Goal: Task Accomplishment & Management: Manage account settings

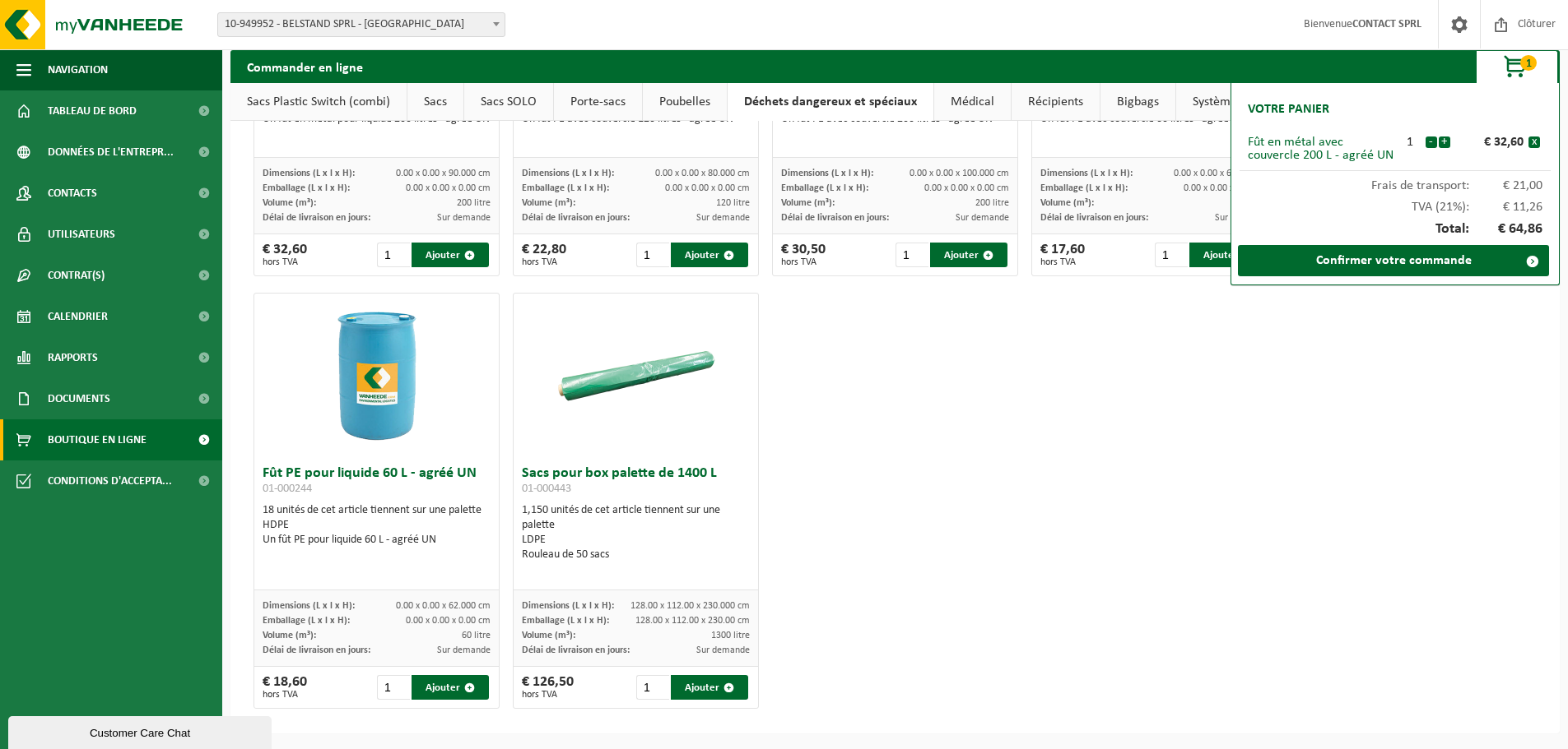
scroll to position [727, 0]
click at [937, 512] on div "Bidon PE 10 L - agréé UN 01-999903 80 unités de cet article tiennent sur une pa…" at bounding box center [895, 67] width 1296 height 1298
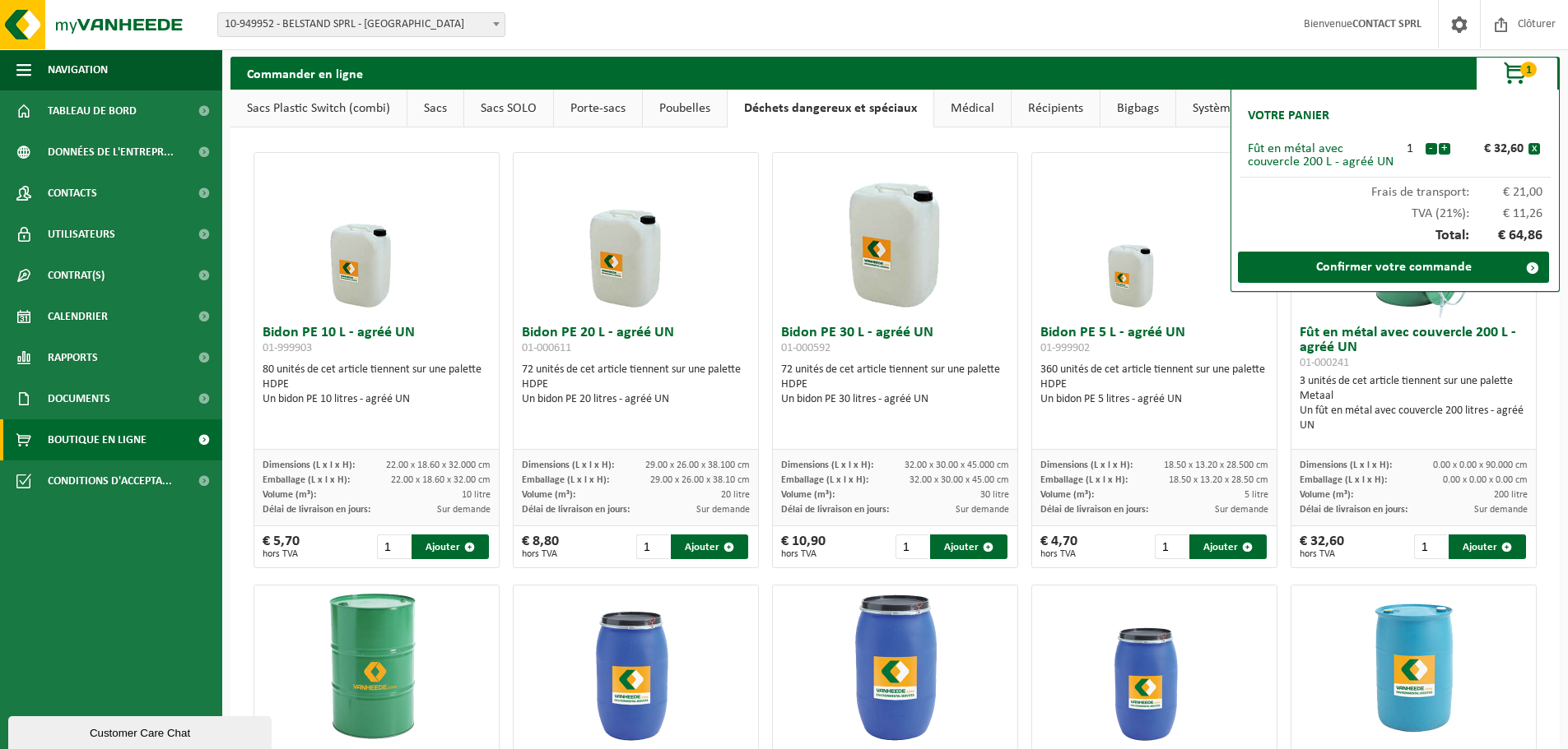
scroll to position [0, 0]
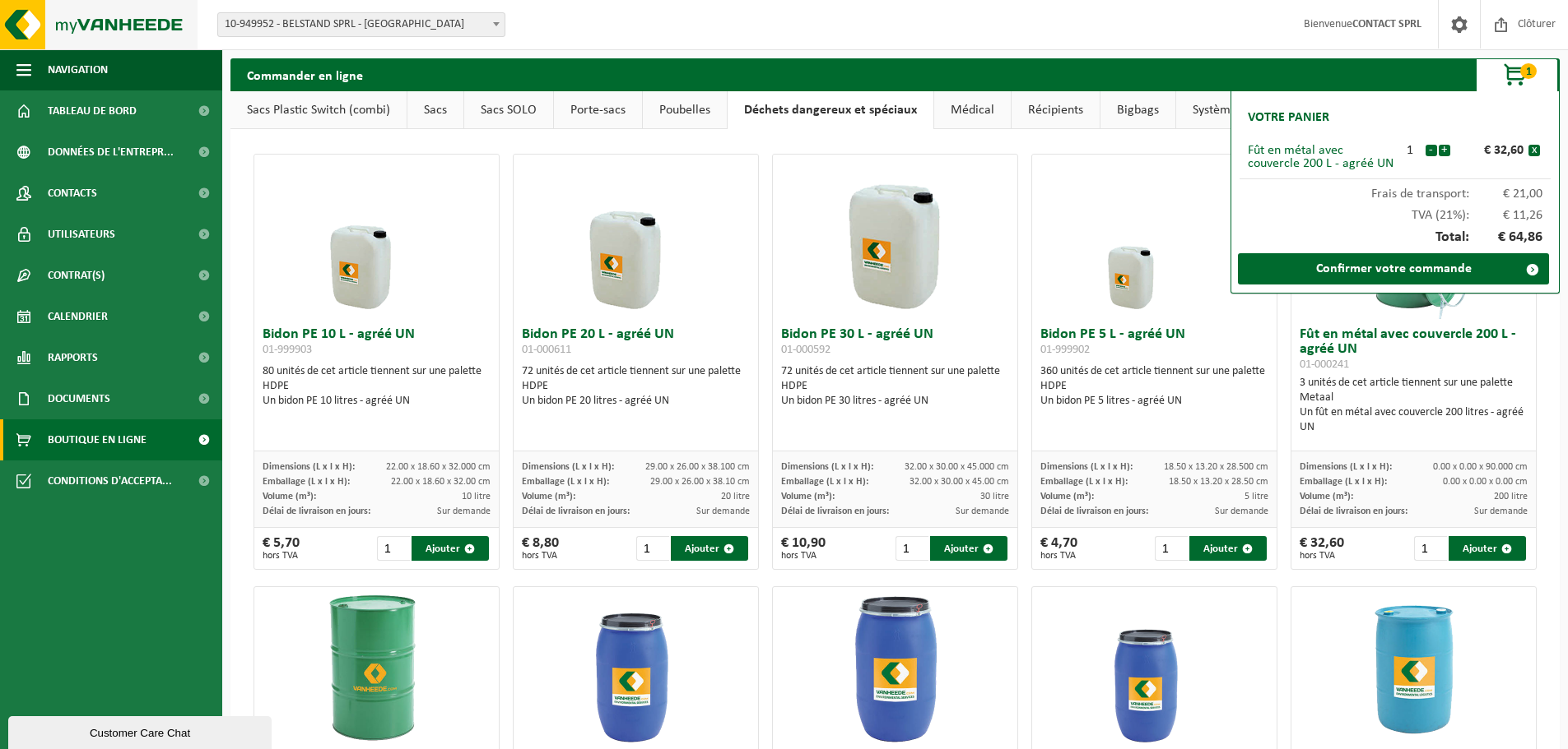
click at [72, 26] on img at bounding box center [98, 24] width 198 height 50
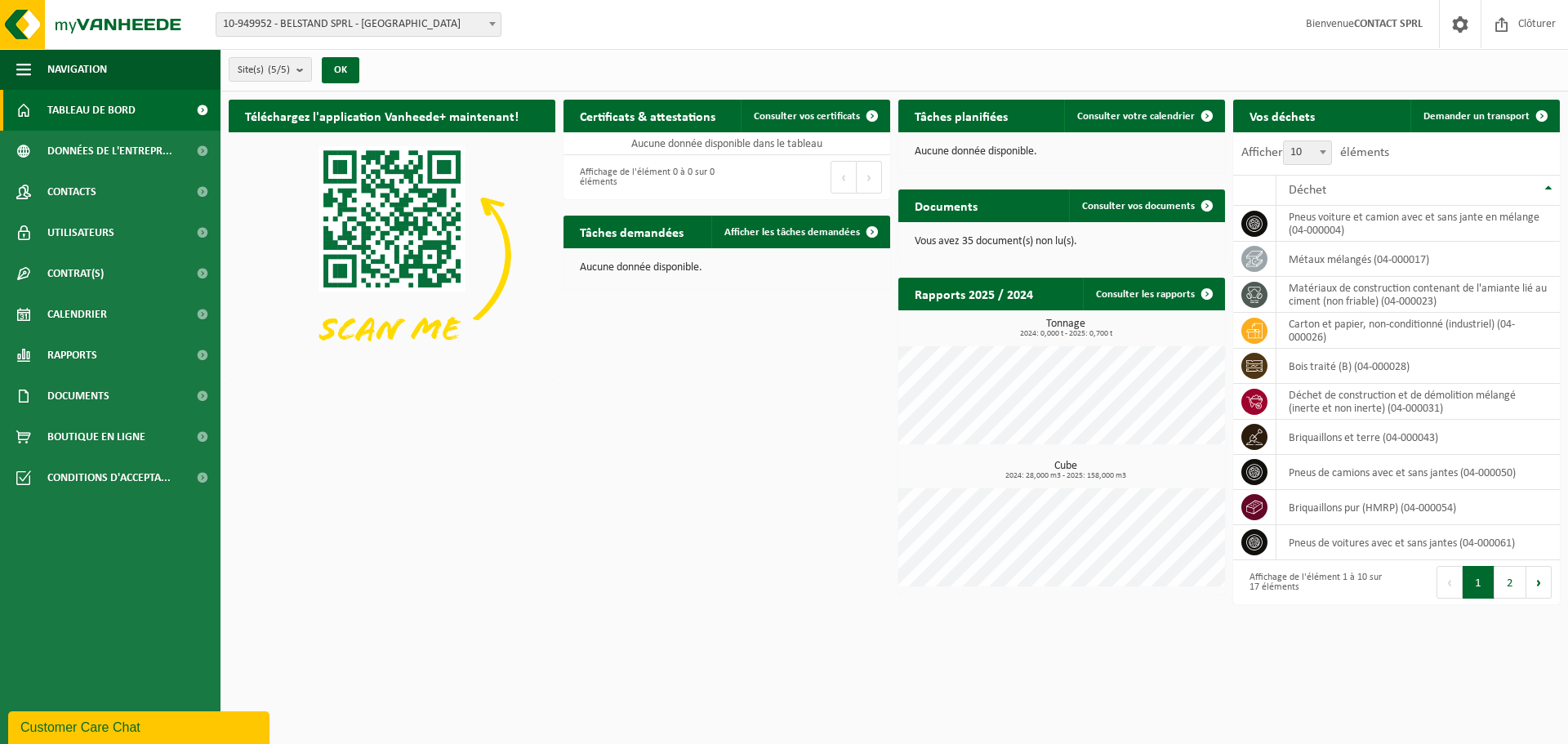
click at [681, 440] on div "Téléchargez l'application Vanheede+ maintenant! Cachez Certificats & attestatio…" at bounding box center [893, 352] width 1339 height 521
click at [1111, 209] on span "Consulter vos documents" at bounding box center [1138, 206] width 113 height 10
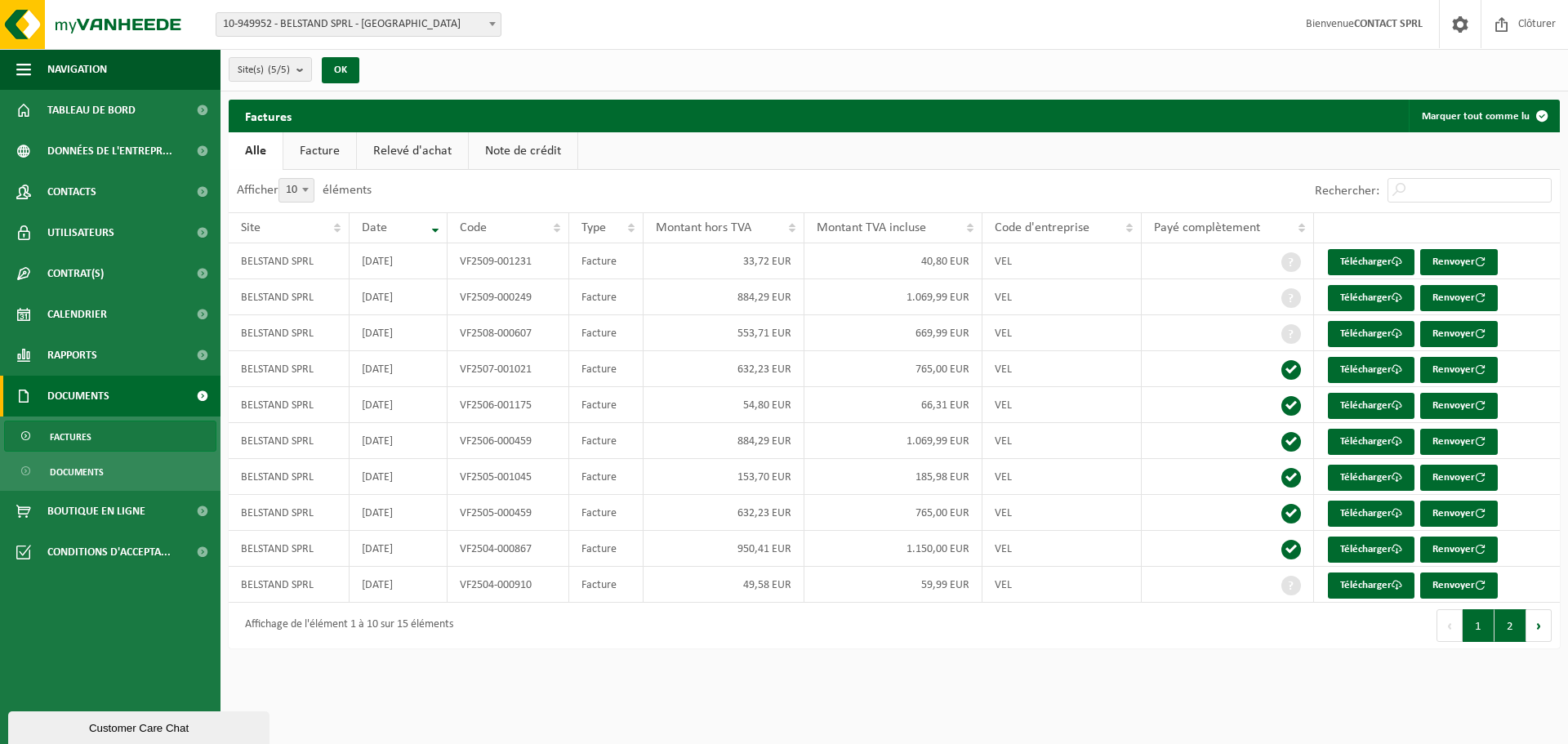
click at [1508, 634] on button "2" at bounding box center [1510, 626] width 32 height 33
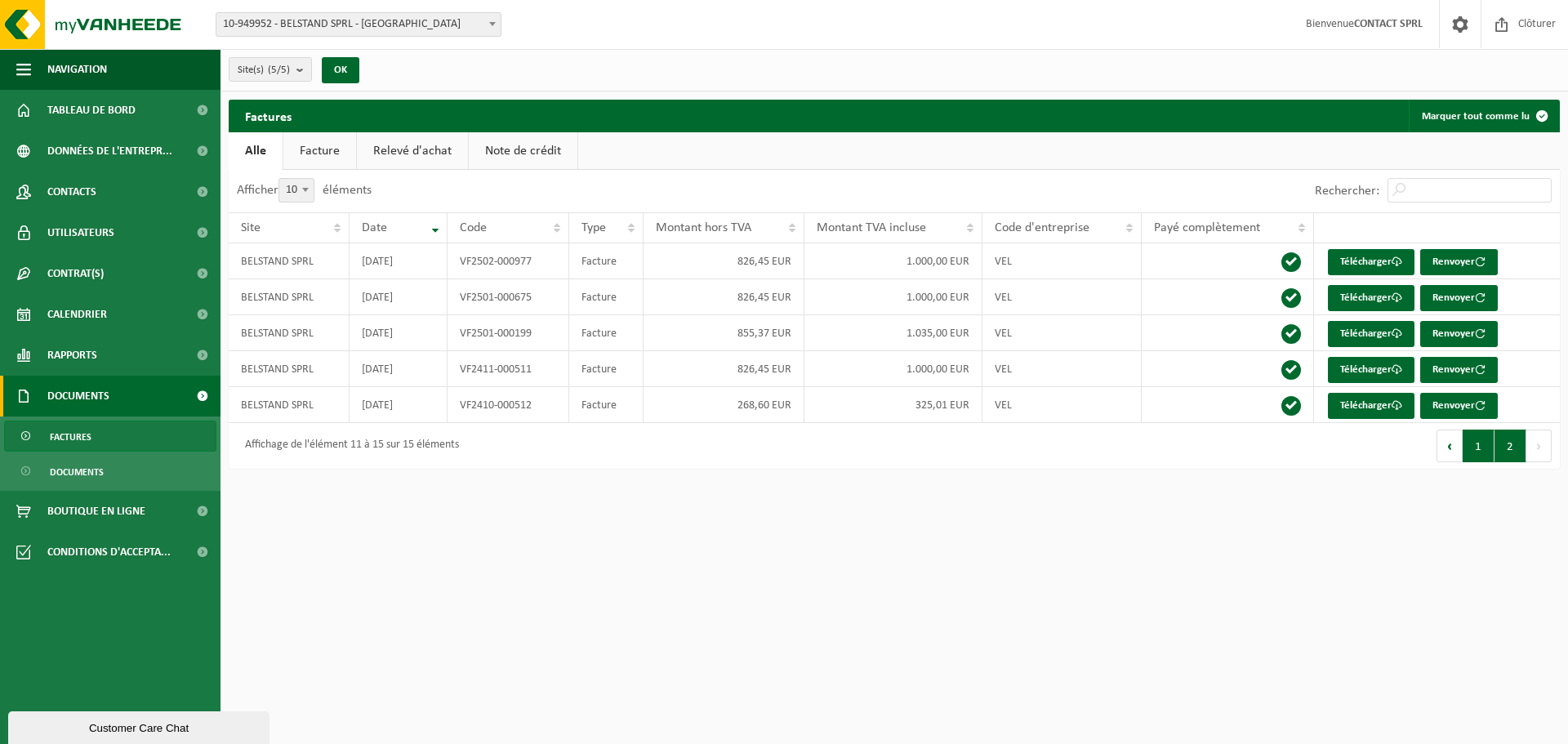
click at [1482, 450] on button "1" at bounding box center [1479, 446] width 32 height 33
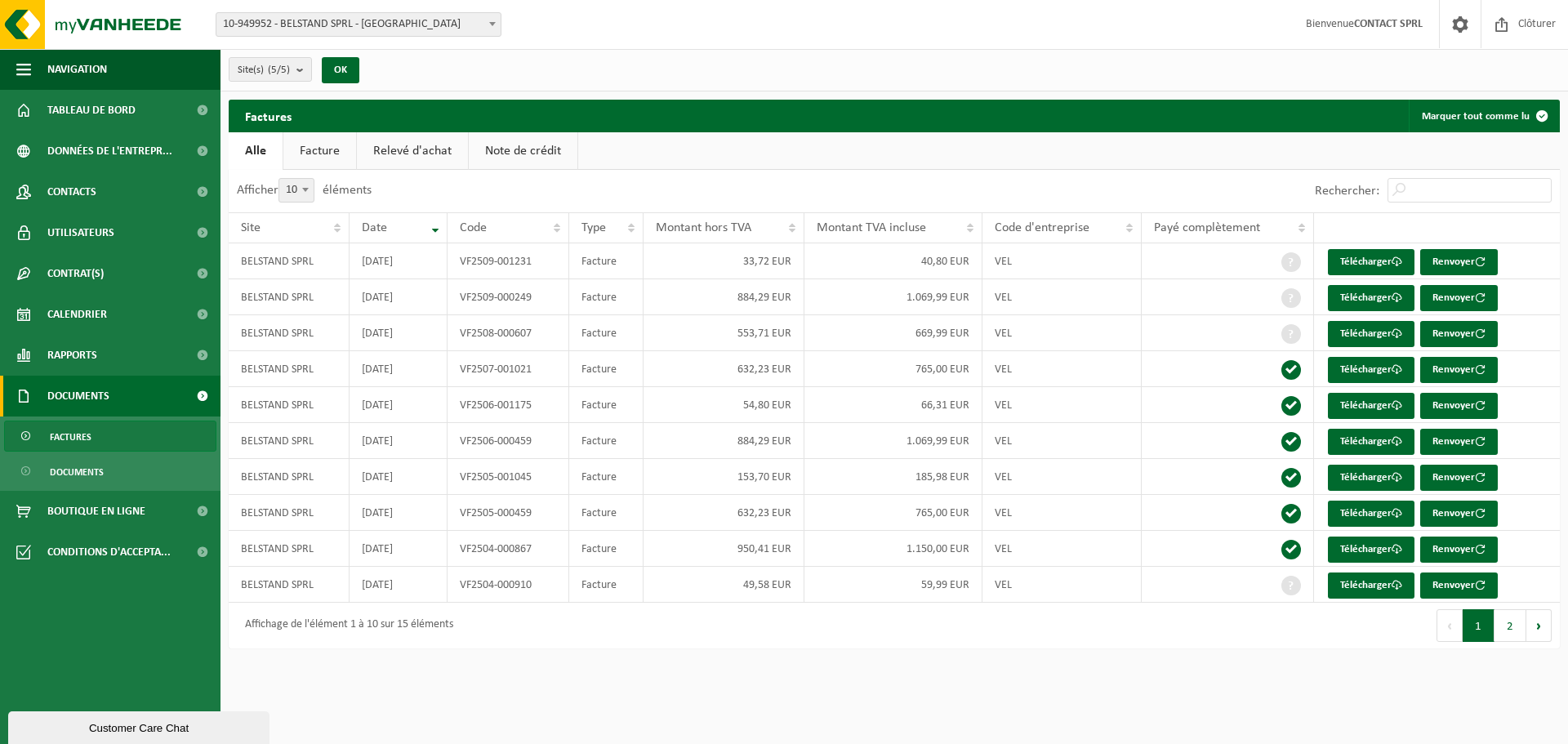
click at [335, 152] on link "Facture" at bounding box center [319, 151] width 73 height 37
click at [128, 94] on span "Tableau de bord" at bounding box center [91, 111] width 88 height 41
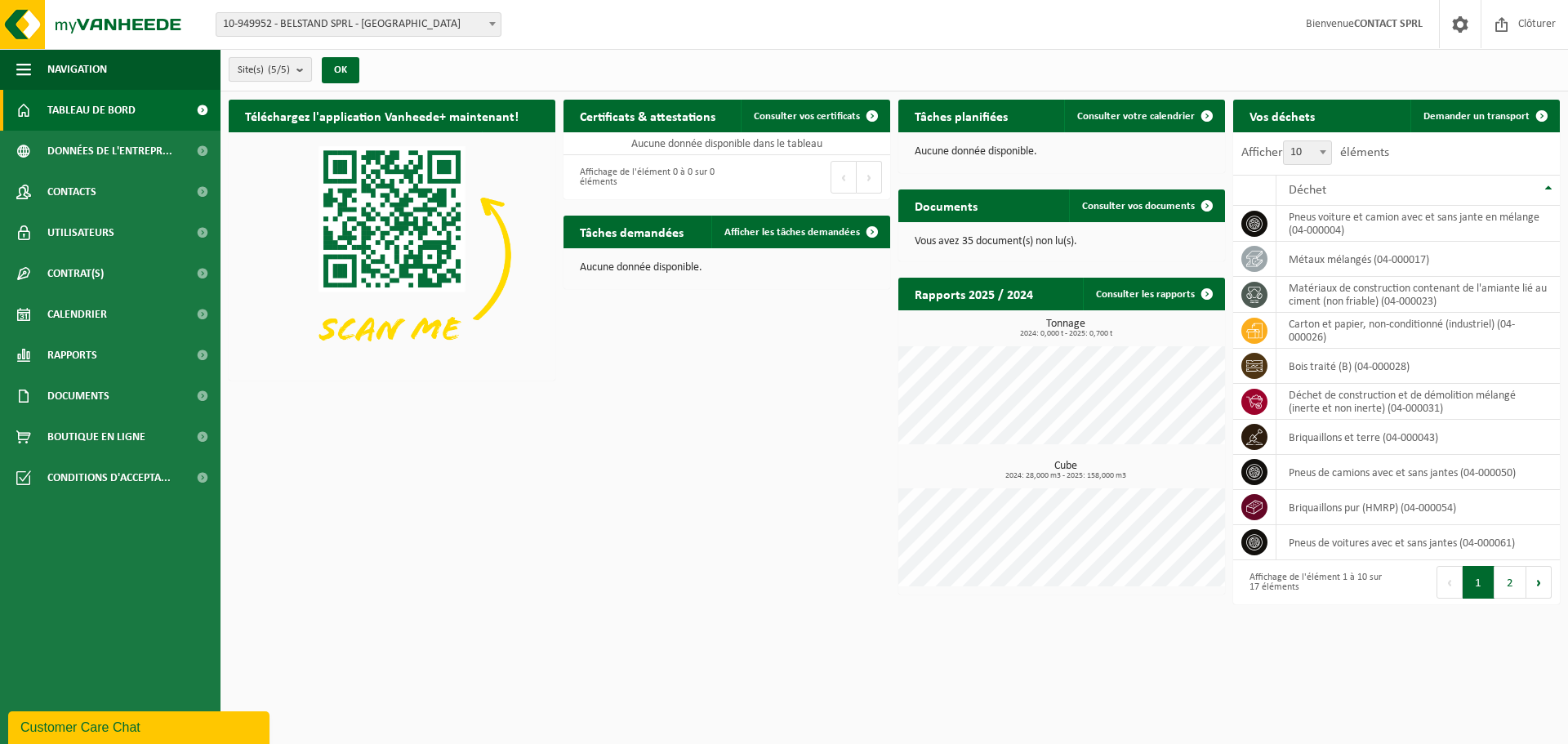
click at [296, 67] on button "Site(s) (5/5)" at bounding box center [271, 69] width 84 height 24
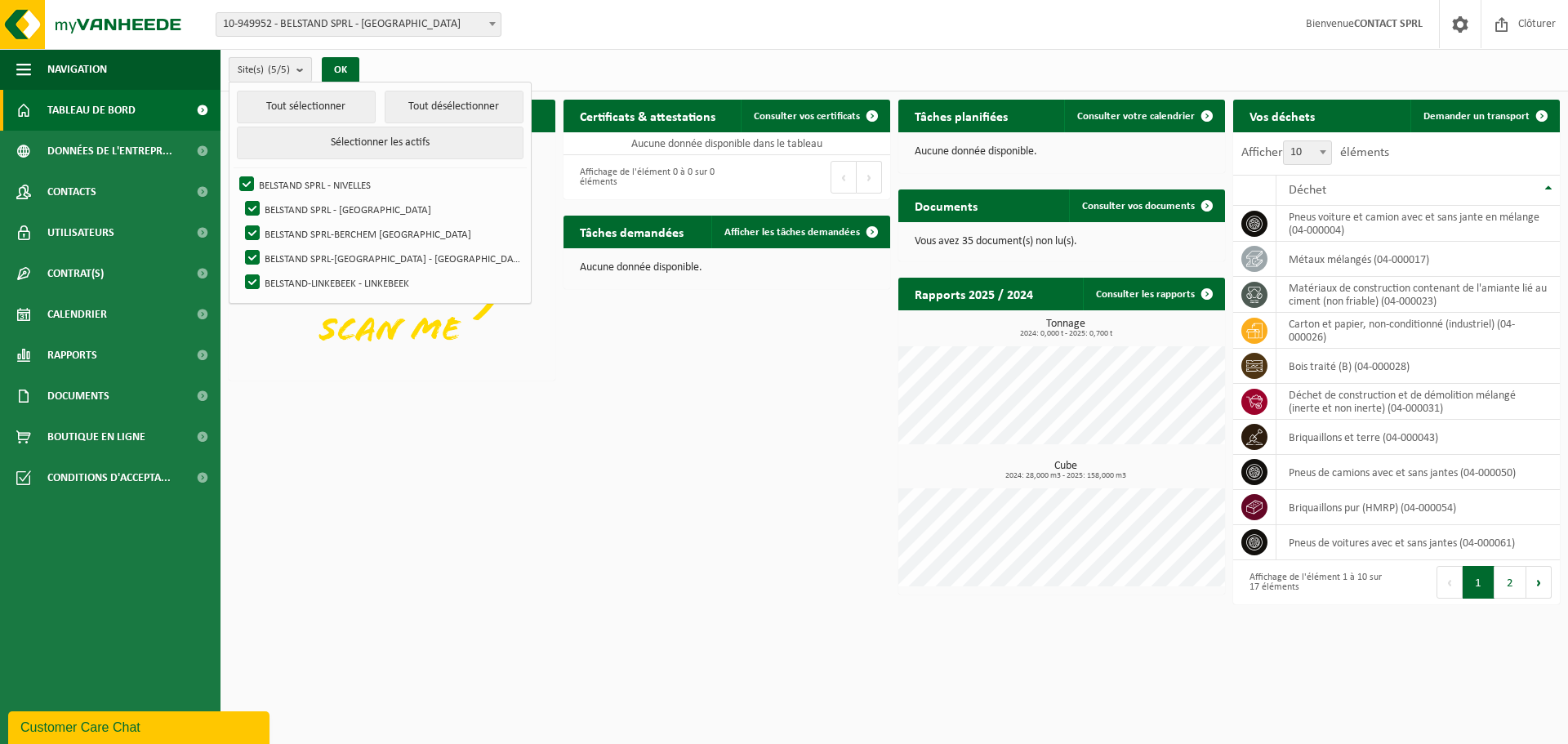
click at [296, 68] on button "Site(s) (5/5)" at bounding box center [271, 69] width 84 height 24
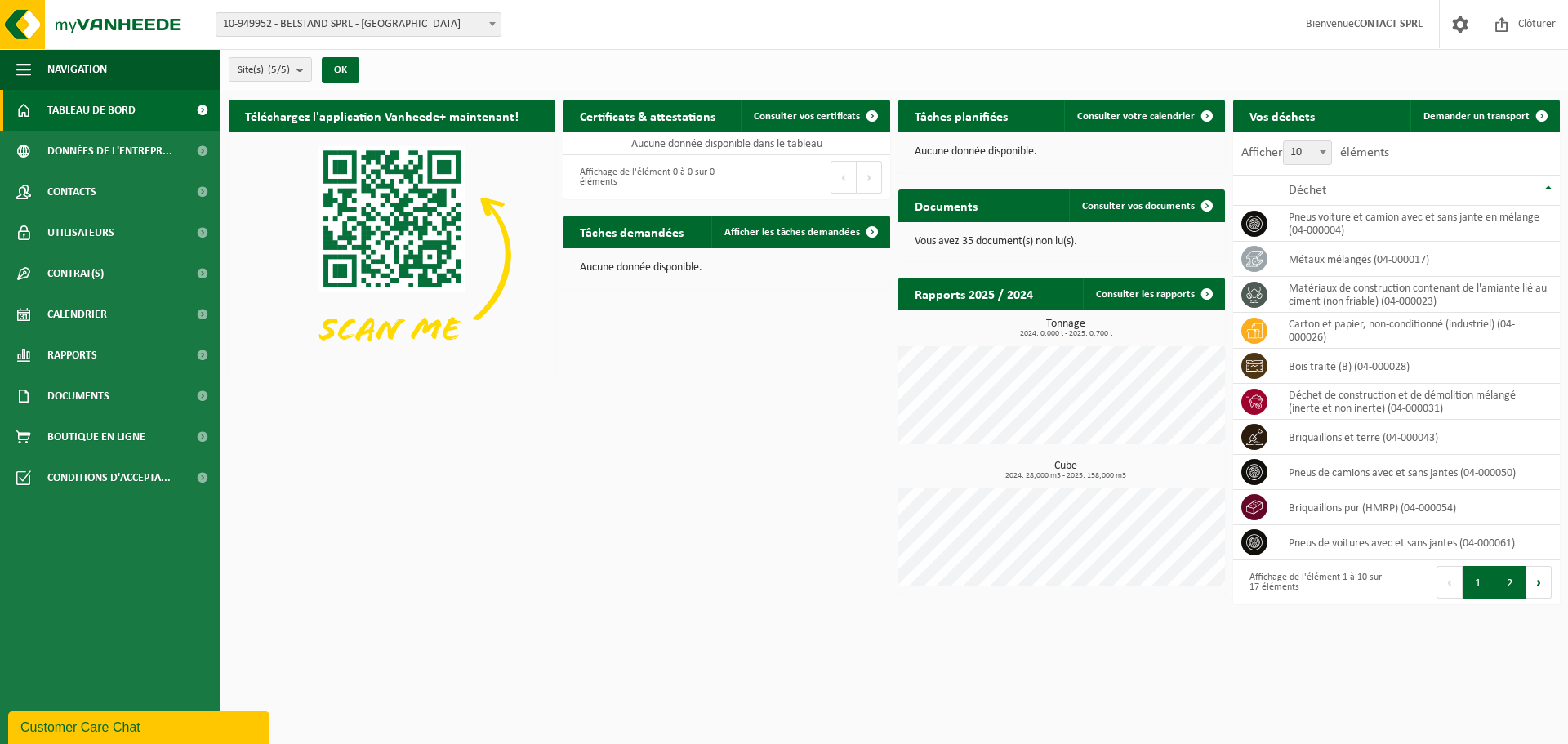
click at [1500, 581] on button "2" at bounding box center [1510, 582] width 32 height 33
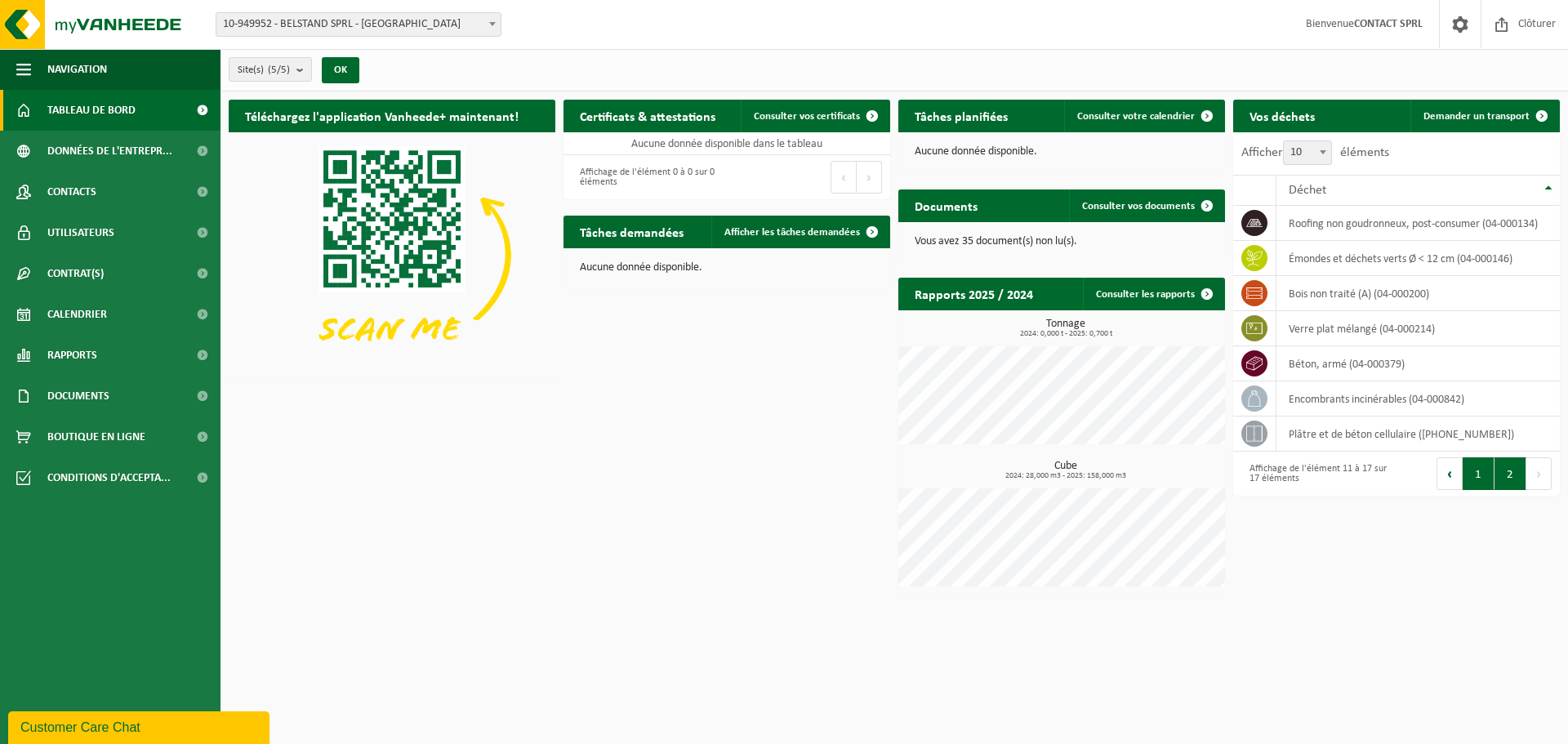
click at [1478, 478] on button "1" at bounding box center [1479, 473] width 32 height 33
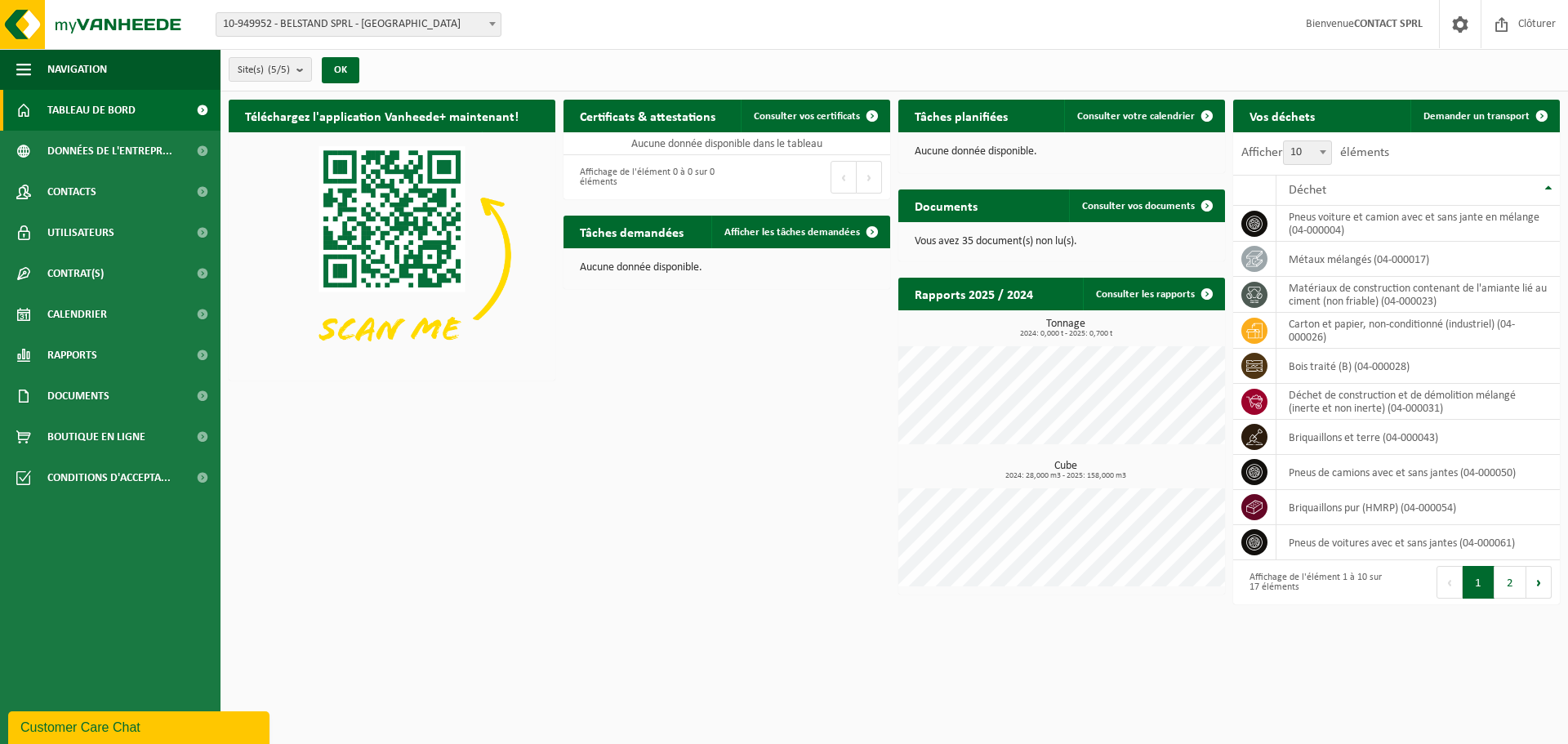
click at [449, 28] on span "10-949952 - BELSTAND SPRL - [GEOGRAPHIC_DATA]" at bounding box center [358, 24] width 284 height 23
click at [1348, 63] on div "Site(s) (5/5) Tout sélectionner Tout désélectionner Sélectionner les actifs BEL…" at bounding box center [894, 71] width 1347 height 43
click at [1368, 22] on strong "CONTACT SPRL" at bounding box center [1388, 23] width 69 height 12
click at [1332, 51] on div "Site(s) (5/5) Tout sélectionner Tout désélectionner Sélectionner les actifs BEL…" at bounding box center [894, 71] width 1347 height 43
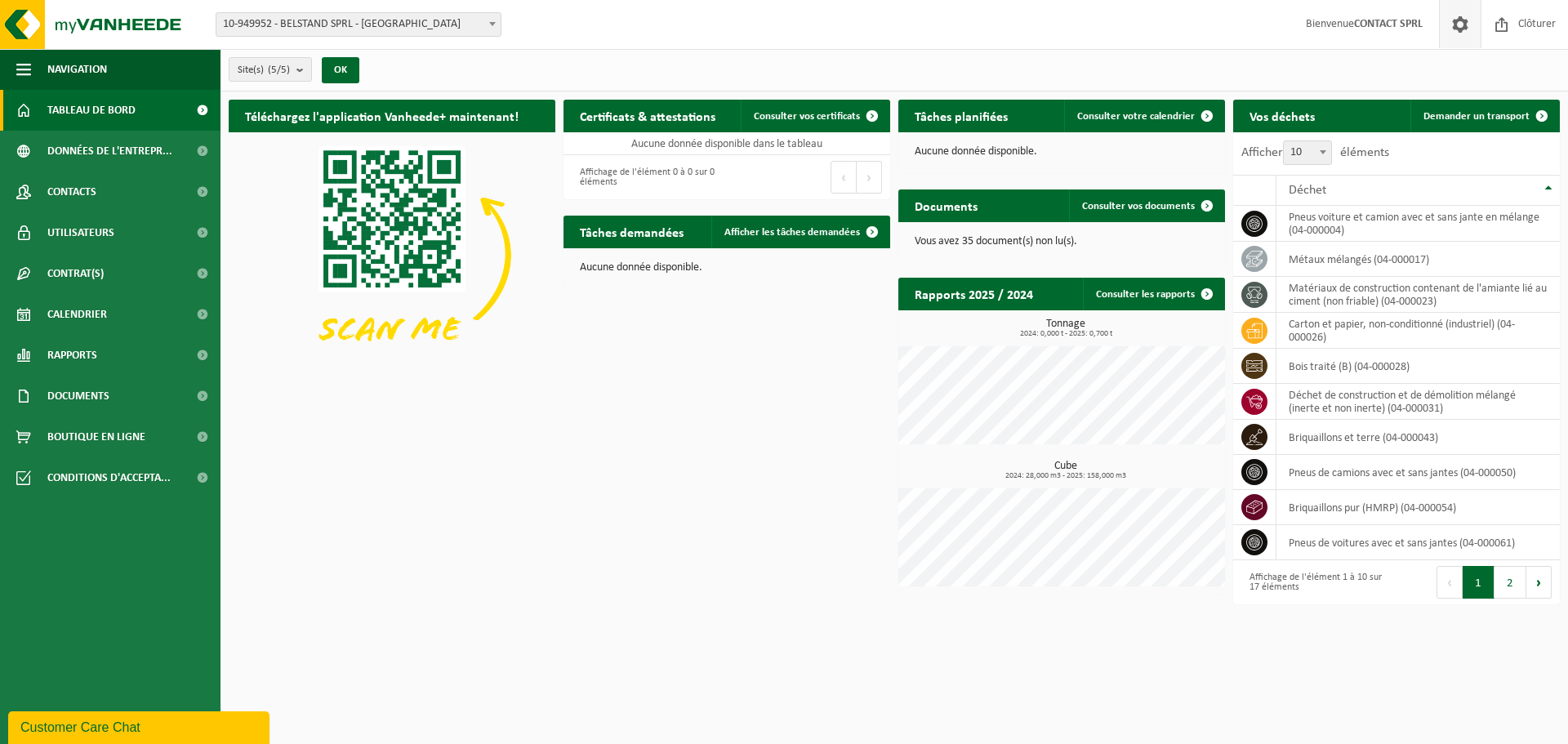
click at [1464, 27] on span at bounding box center [1460, 24] width 24 height 48
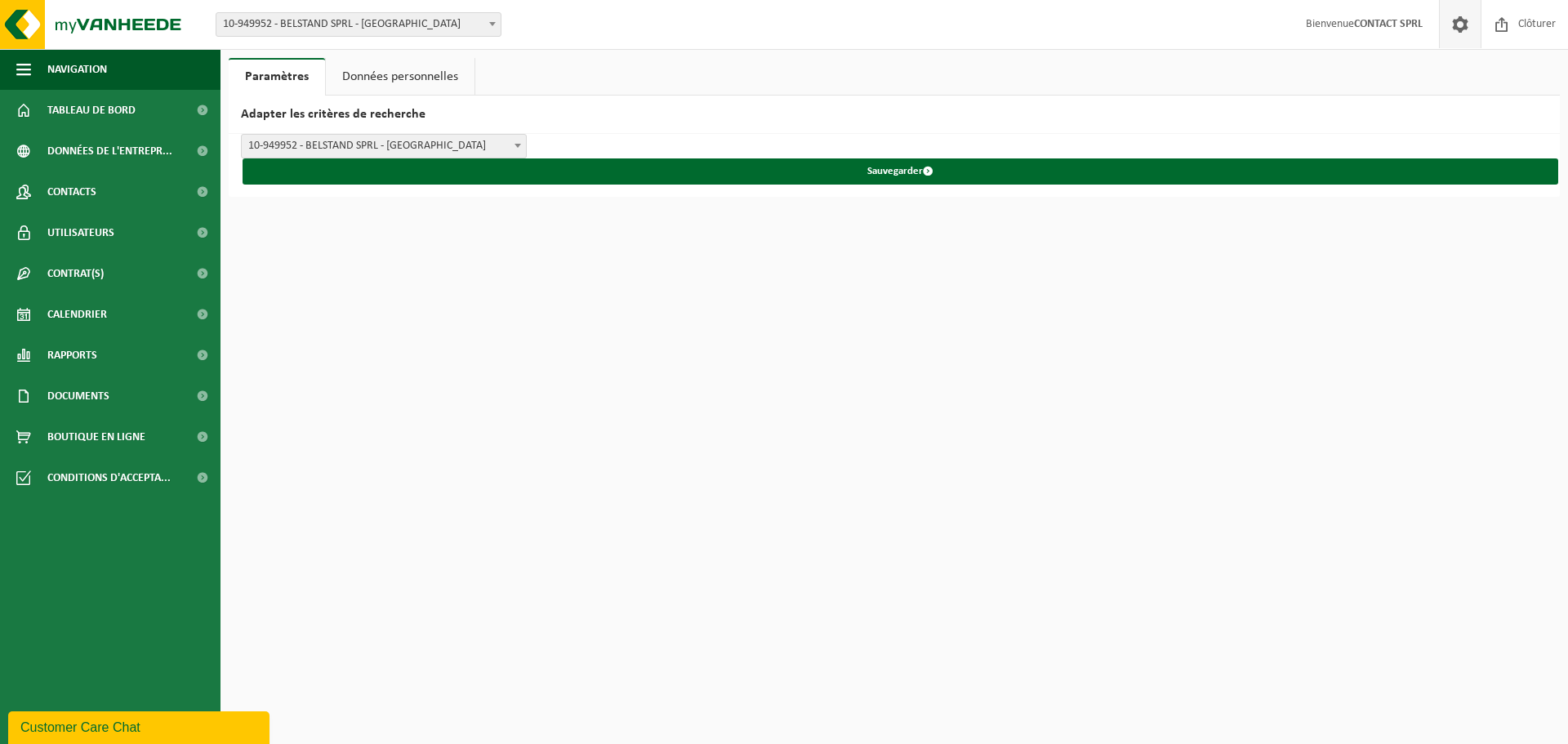
click at [426, 83] on link "Données personnelles" at bounding box center [400, 76] width 149 height 37
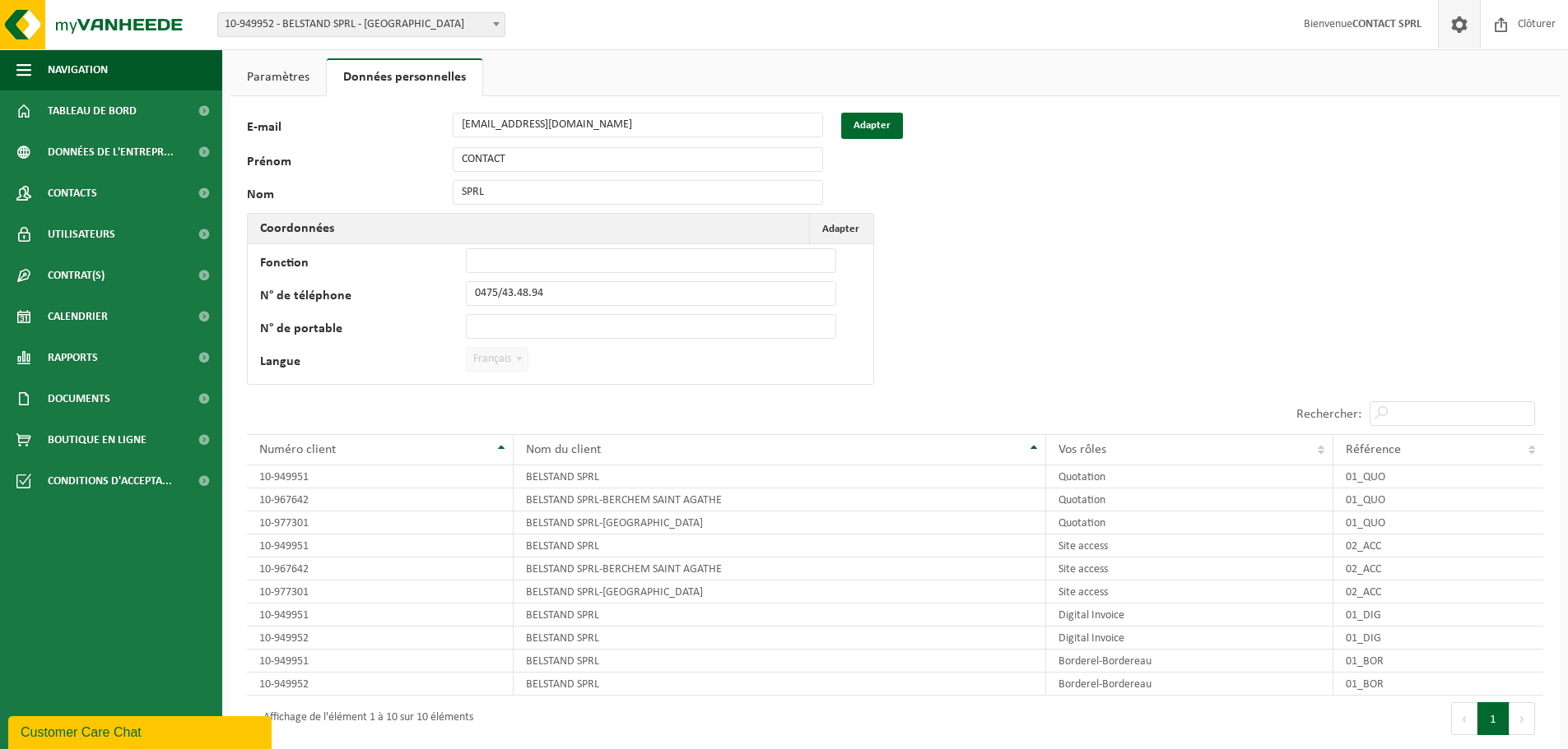
click at [429, 157] on div "Prénom CONTACT" at bounding box center [543, 159] width 593 height 24
click at [1153, 214] on div "104289 E-mail info@belstand.be Adapter Prénom CONTACT Nom SPRL Coordonnées Adap…" at bounding box center [895, 466] width 1329 height 740
click at [855, 123] on button "Adapter" at bounding box center [872, 126] width 62 height 26
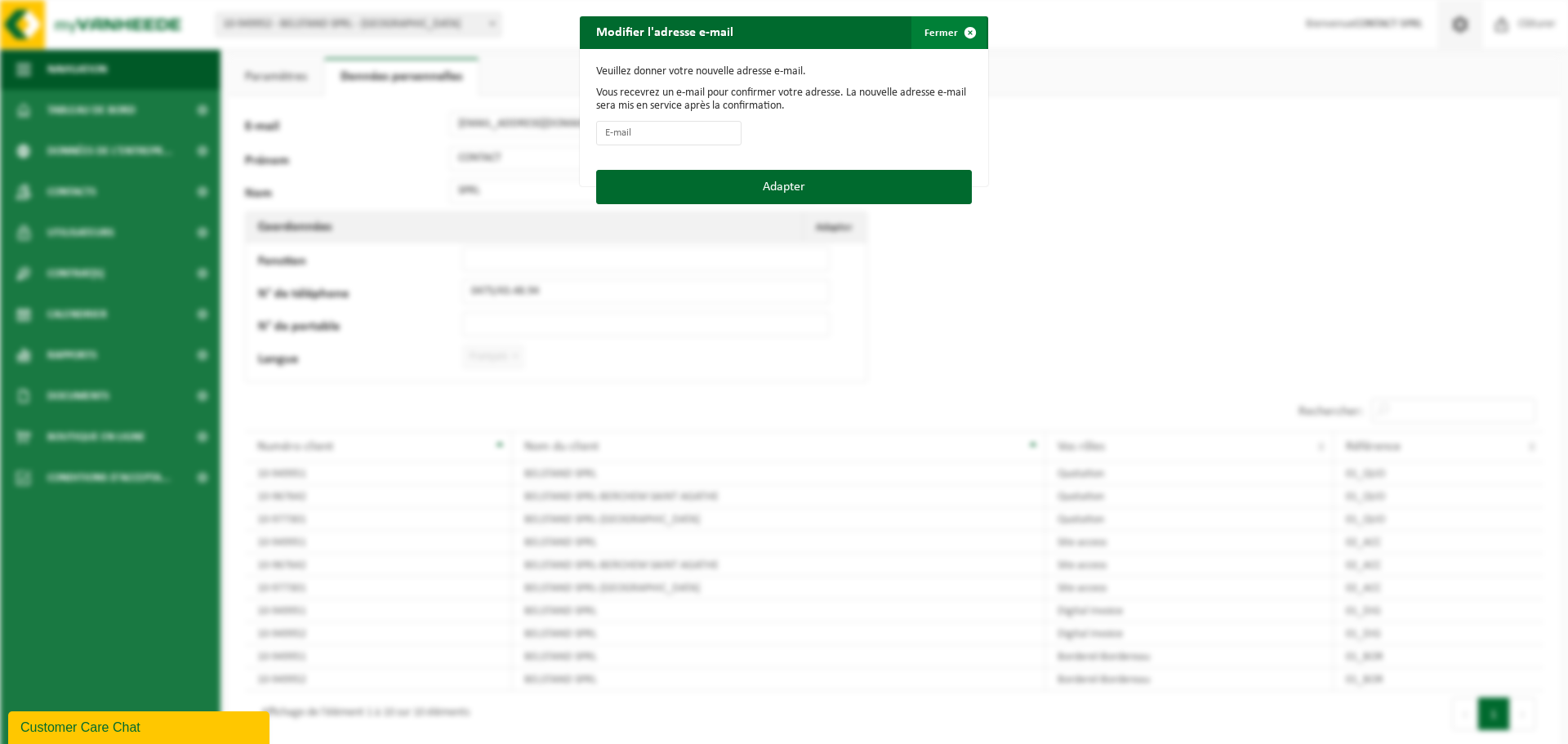
click at [942, 34] on button "Fermer" at bounding box center [948, 33] width 75 height 33
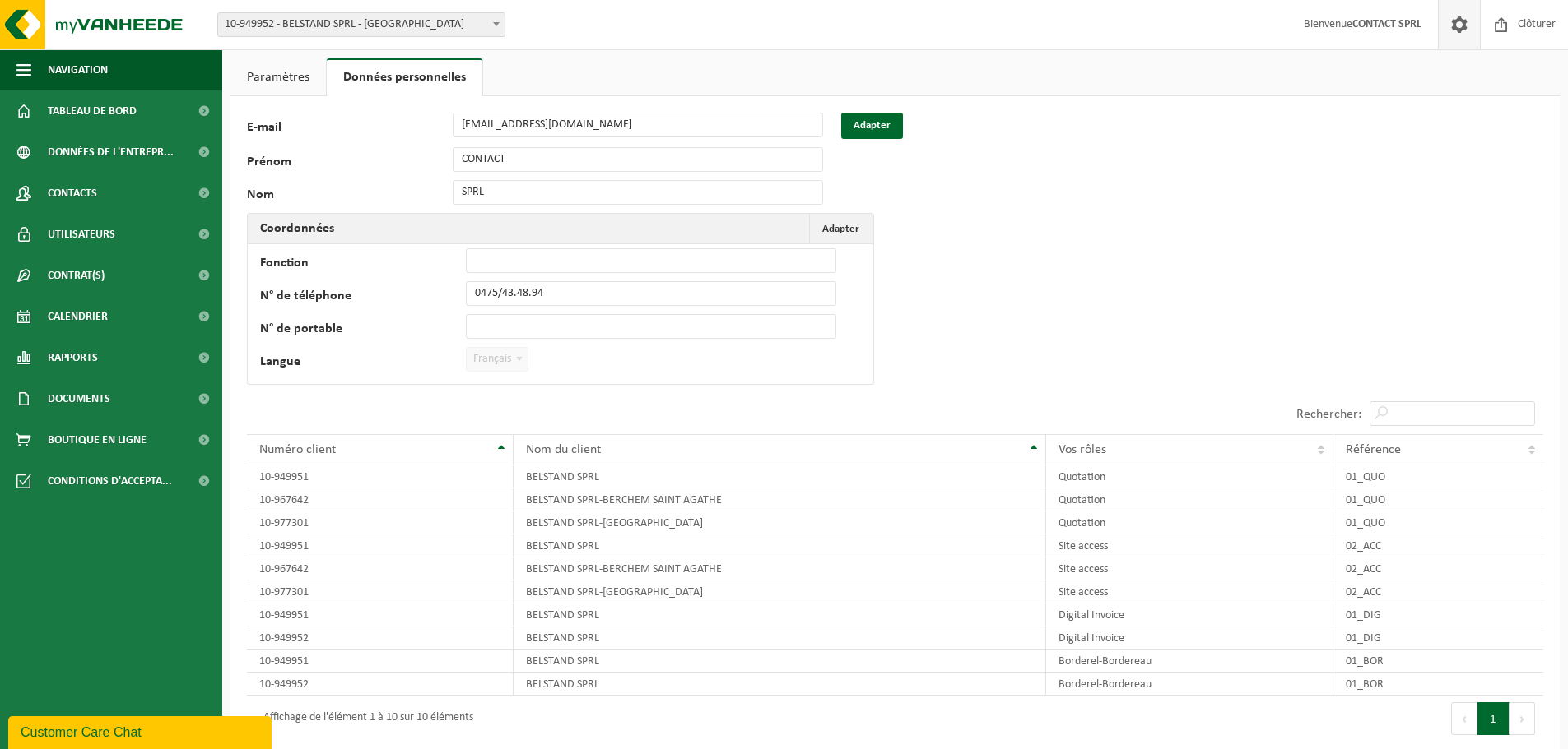
drag, startPoint x: 266, startPoint y: 84, endPoint x: 315, endPoint y: 92, distance: 49.6
click at [267, 84] on link "Paramètres" at bounding box center [279, 77] width 96 height 37
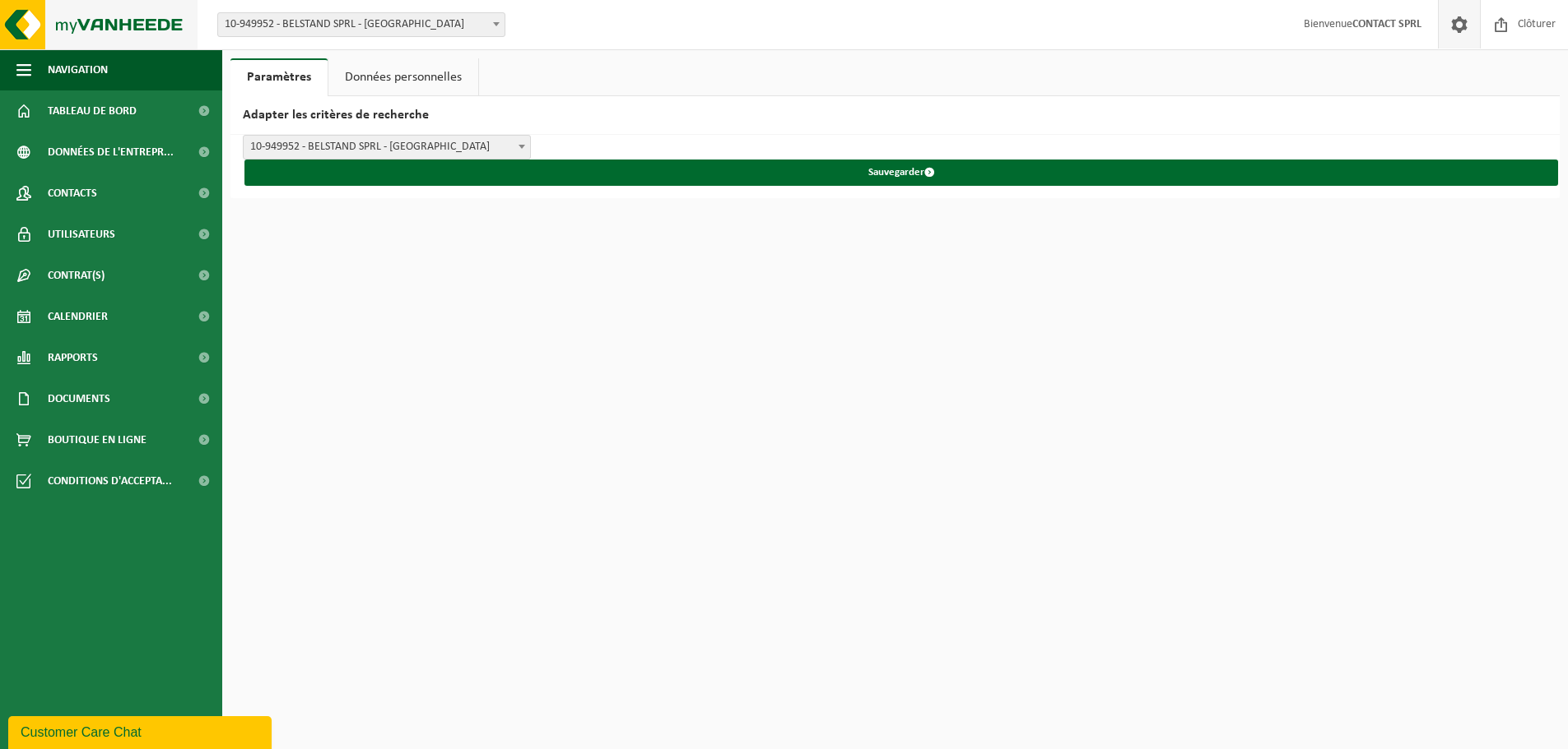
click at [28, 26] on img at bounding box center [98, 24] width 198 height 50
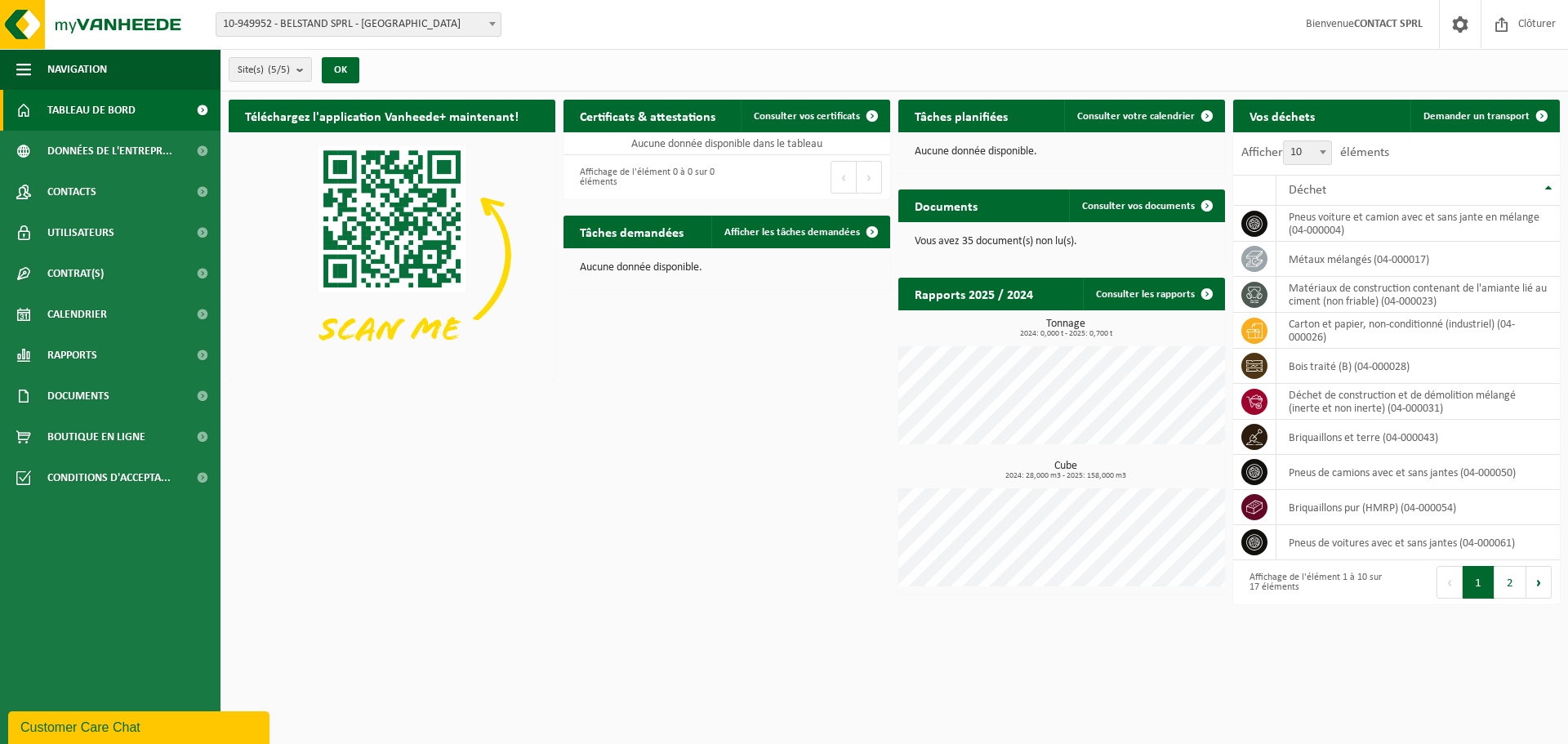
click at [731, 466] on div "Téléchargez l'application Vanheede+ maintenant! Cachez Certificats & attestatio…" at bounding box center [893, 352] width 1339 height 521
